Goal: Find specific page/section: Find specific page/section

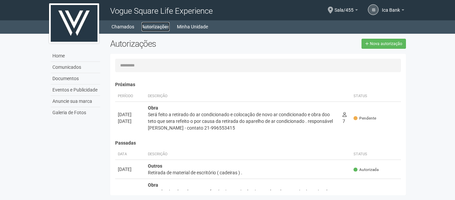
click at [156, 23] on link "Autorizações" at bounding box center [156, 26] width 28 height 9
